Goal: Book appointment/travel/reservation

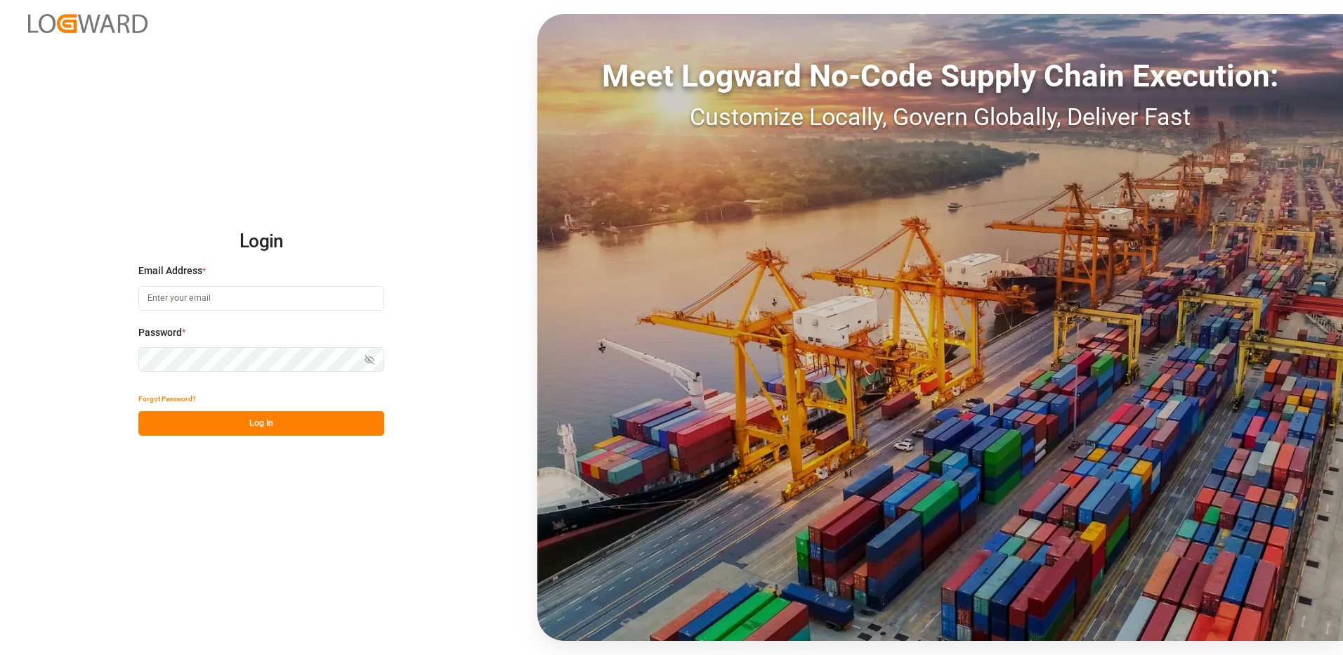
type input "[EMAIL_ADDRESS][DOMAIN_NAME]"
click at [261, 431] on button "Log In" at bounding box center [261, 423] width 246 height 25
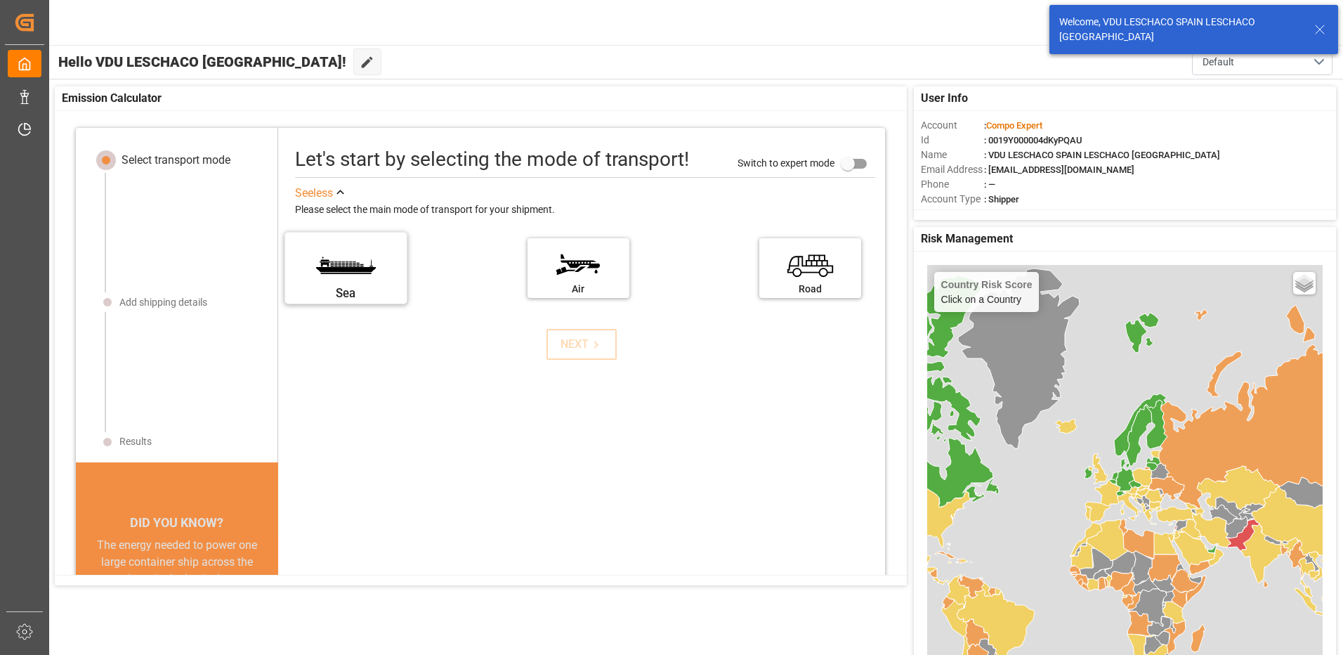
drag, startPoint x: 335, startPoint y: 269, endPoint x: 263, endPoint y: 224, distance: 85.2
click at [334, 270] on label "Sea" at bounding box center [345, 263] width 105 height 59
click at [0, 0] on input "Sea" at bounding box center [0, 0] width 0 height 0
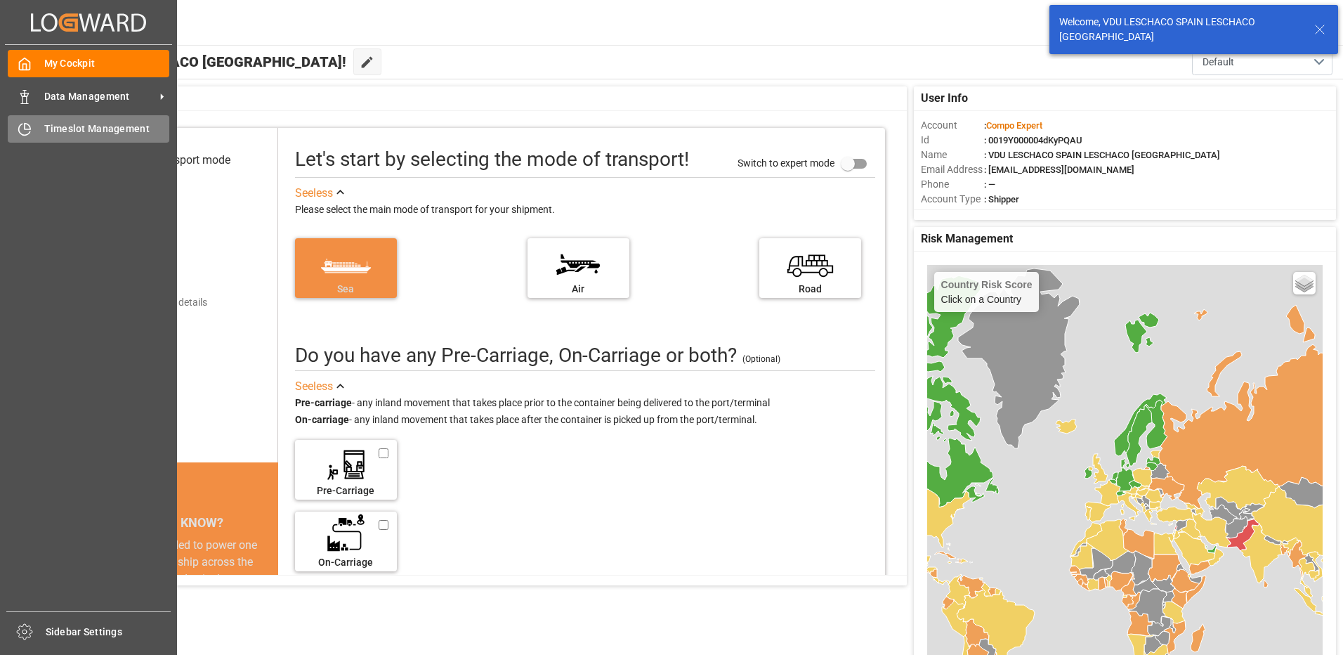
click at [11, 127] on div at bounding box center [20, 128] width 24 height 15
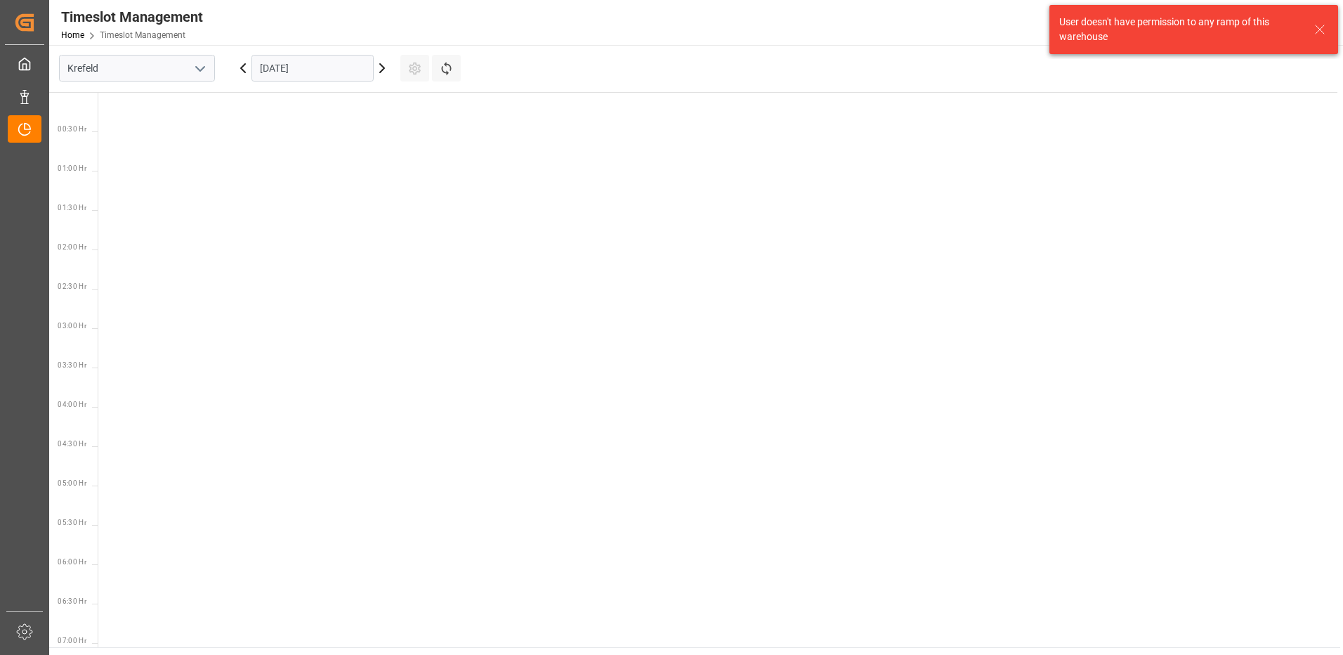
scroll to position [807, 0]
click at [190, 65] on button "open menu" at bounding box center [199, 69] width 21 height 22
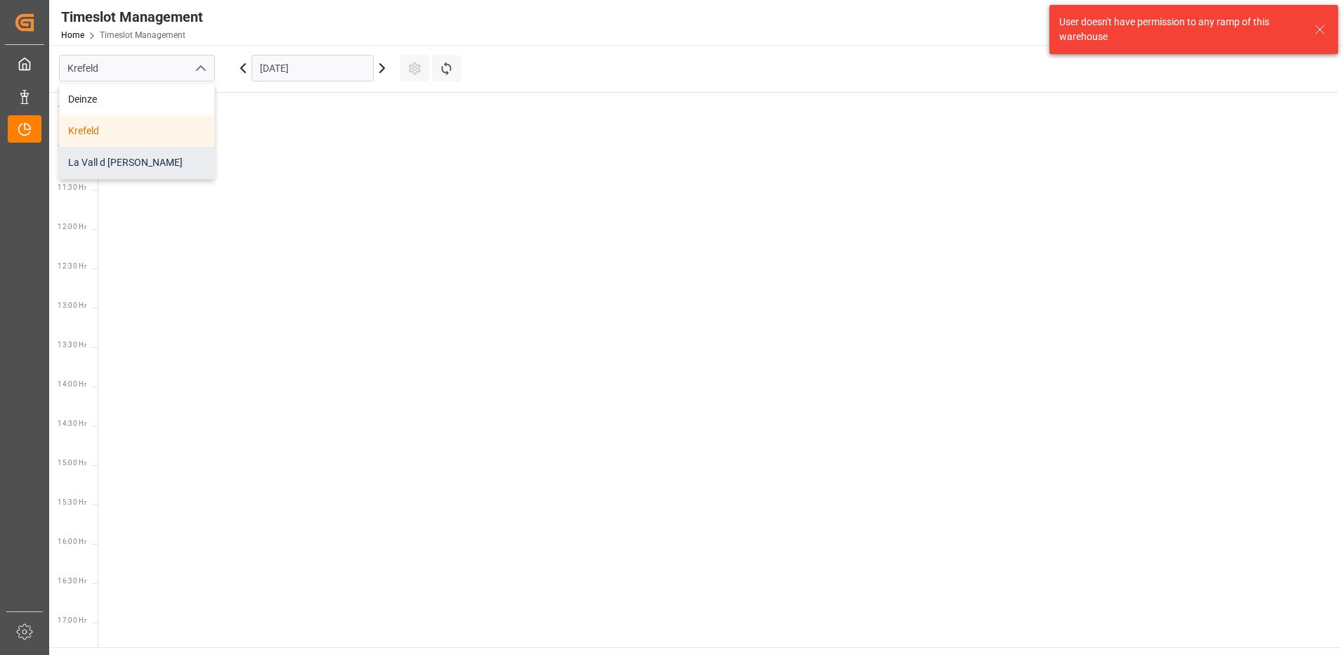
drag, startPoint x: 131, startPoint y: 158, endPoint x: 143, endPoint y: 152, distance: 13.2
click at [132, 159] on div "La Vall d [PERSON_NAME]" at bounding box center [137, 163] width 154 height 32
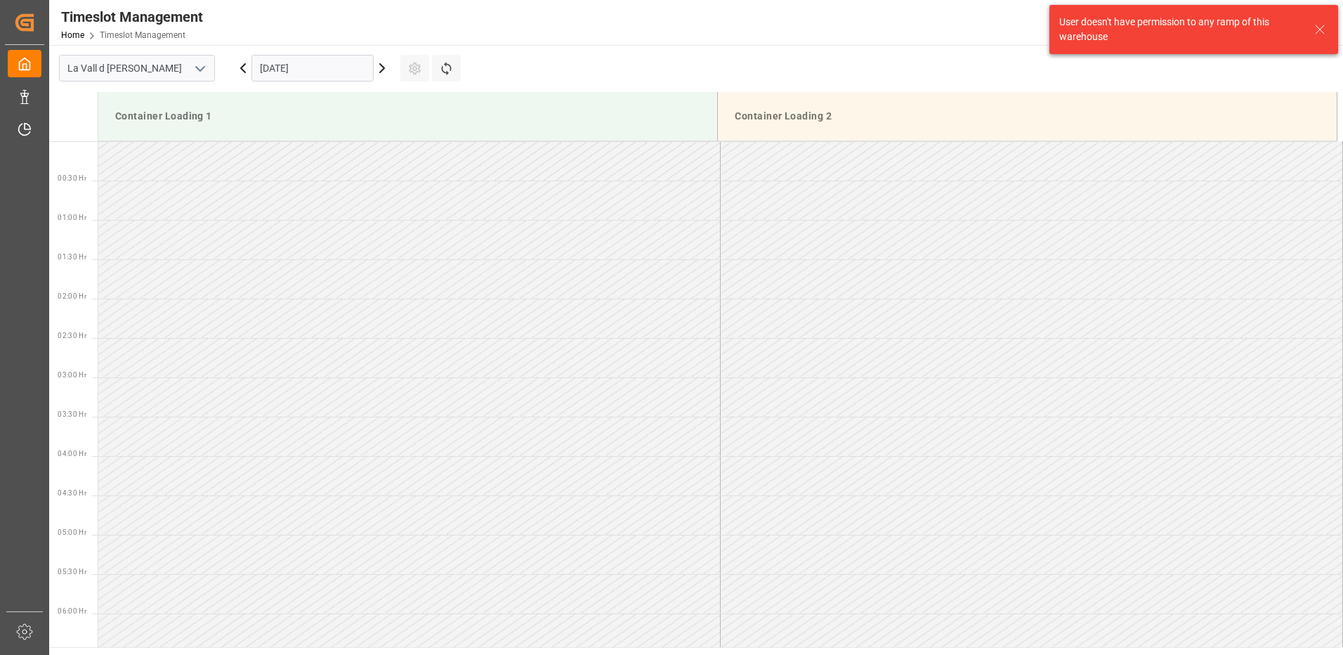
scroll to position [856, 0]
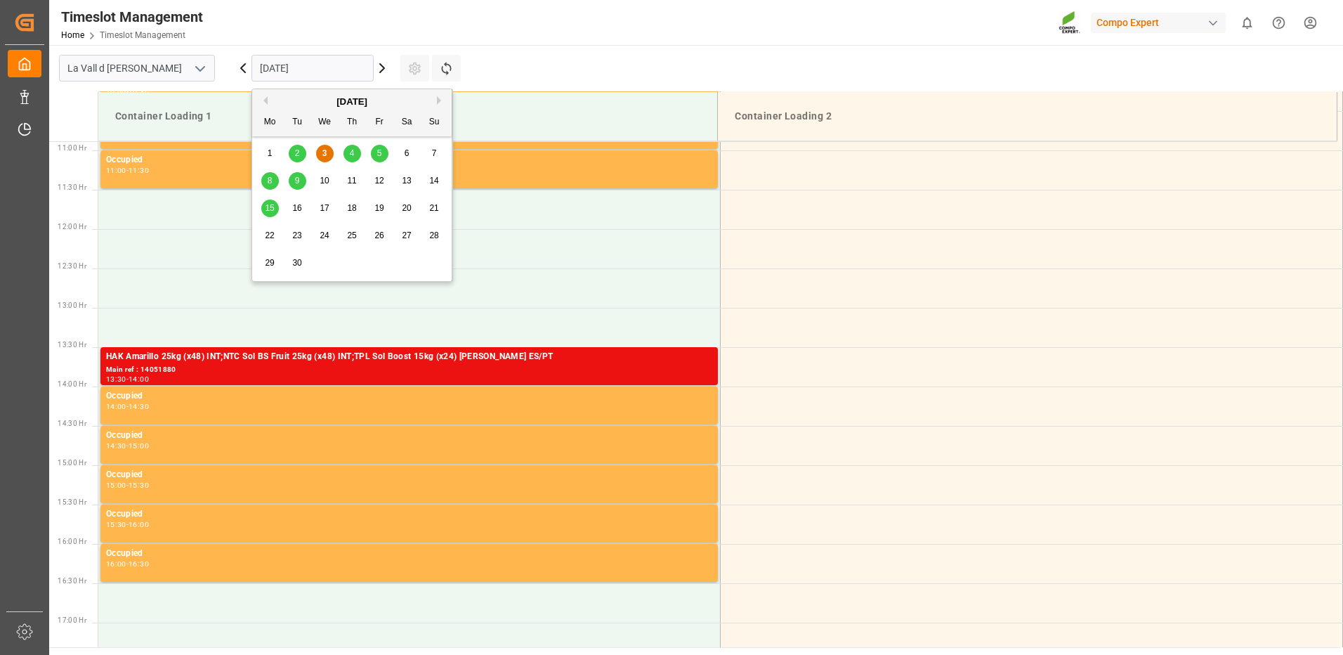
click at [305, 72] on input "[DATE]" at bounding box center [312, 68] width 122 height 27
click at [356, 185] on span "11" at bounding box center [351, 181] width 9 height 10
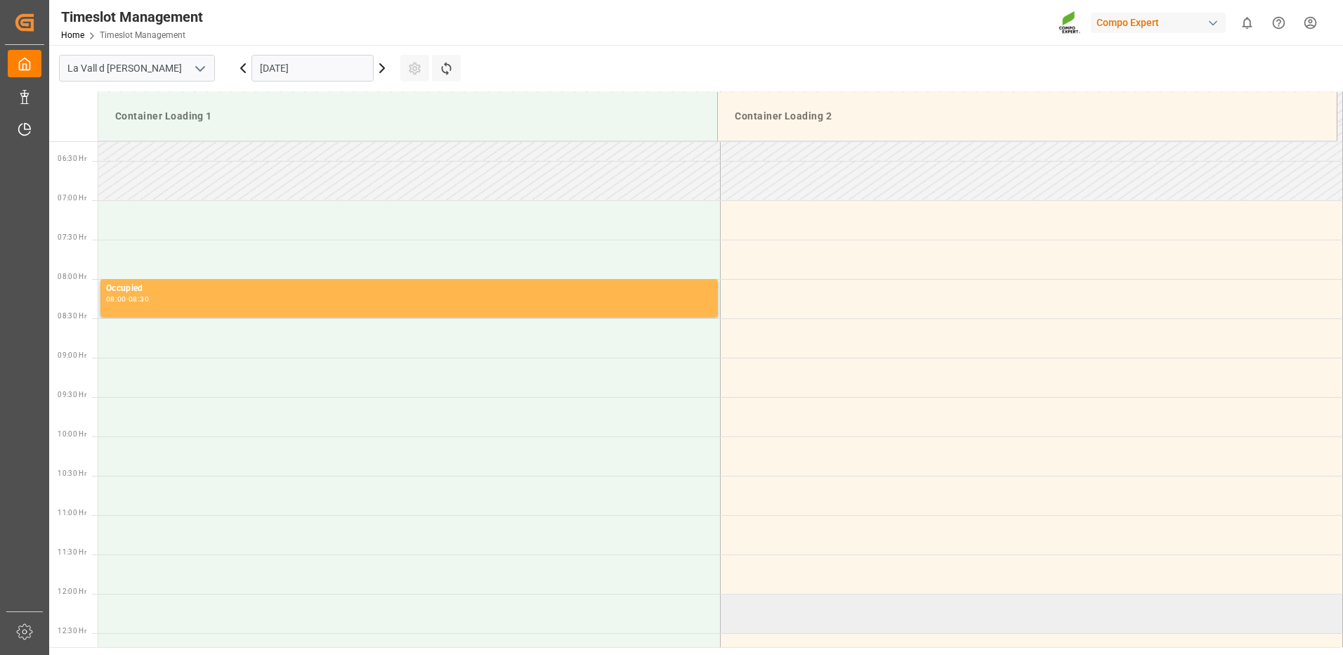
scroll to position [632, 0]
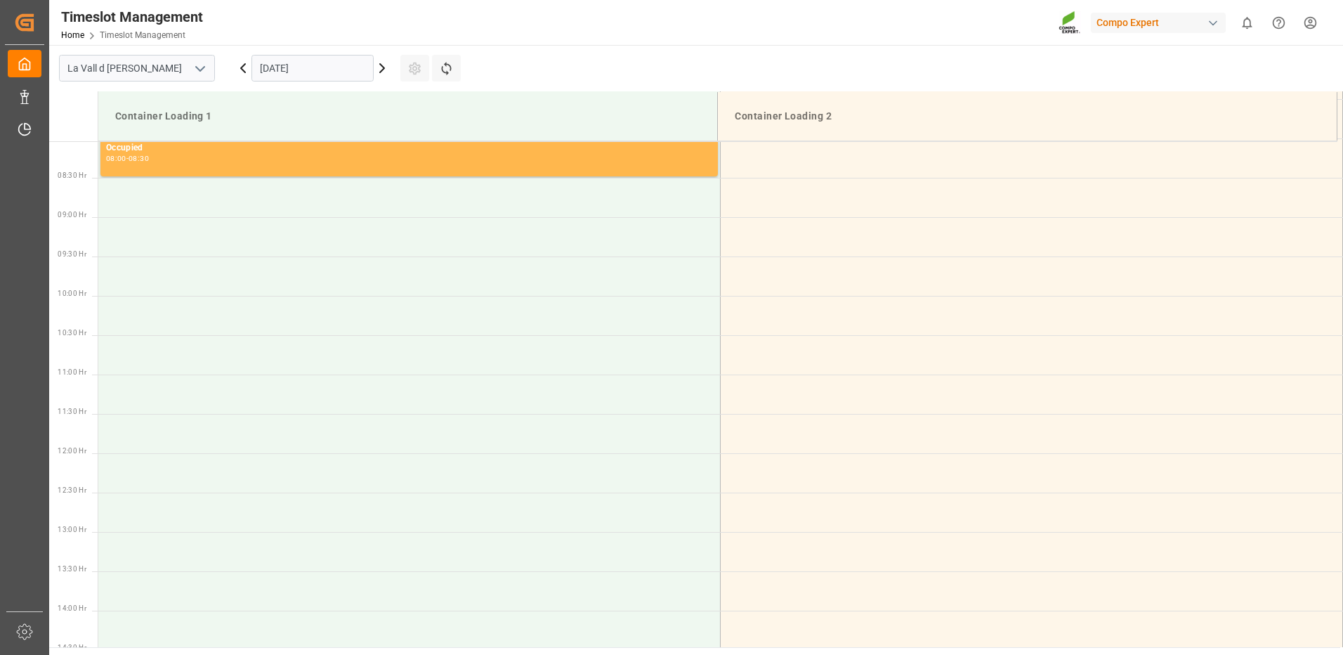
click at [306, 72] on input "[DATE]" at bounding box center [312, 68] width 122 height 27
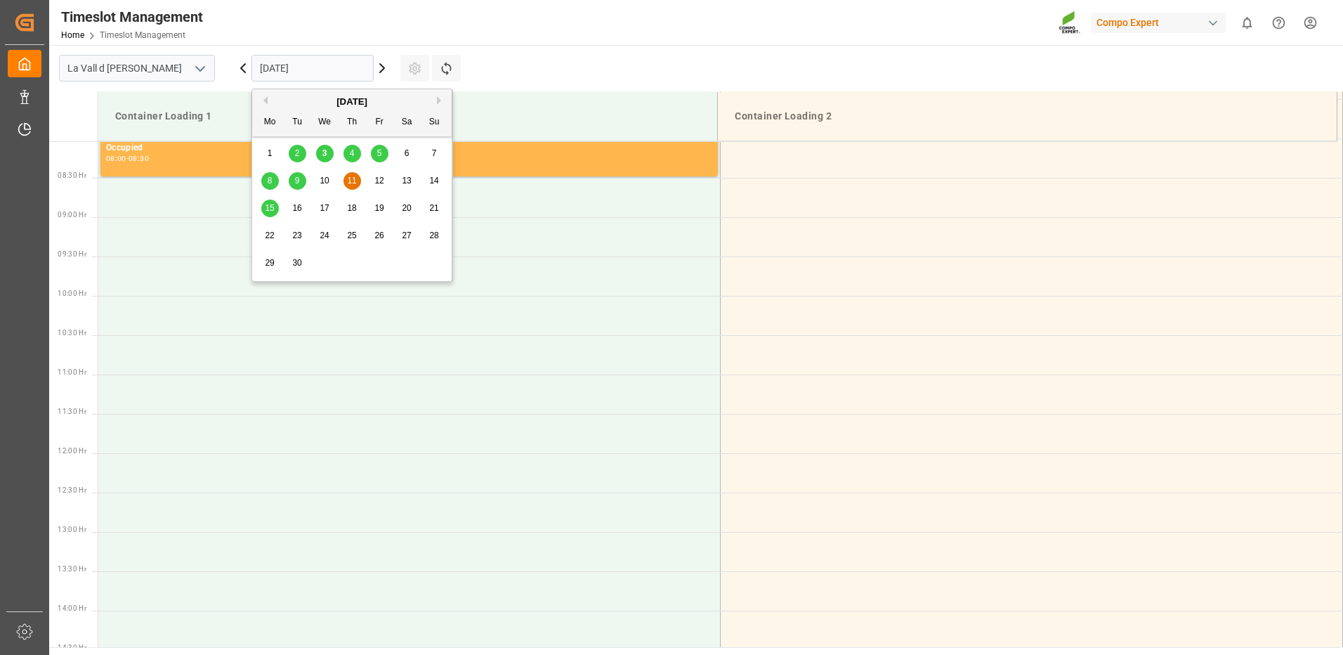
click at [379, 179] on span "12" at bounding box center [378, 181] width 9 height 10
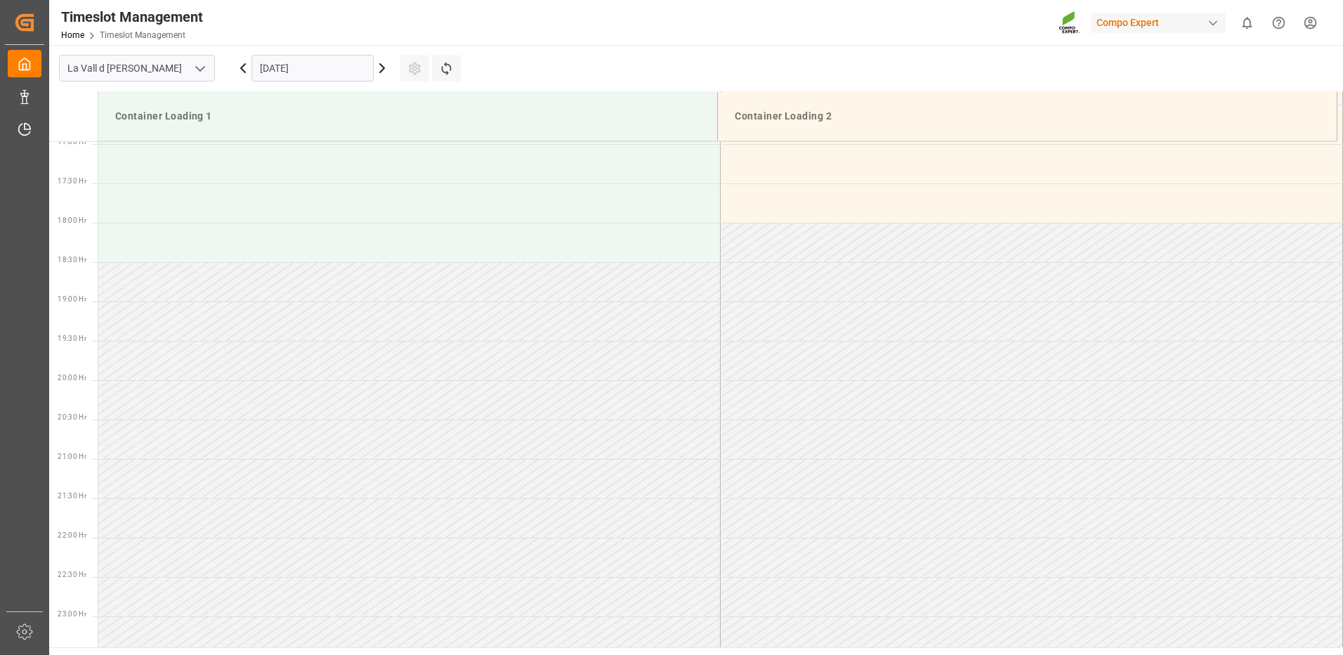
scroll to position [1383, 0]
